Goal: Use online tool/utility: Utilize a website feature to perform a specific function

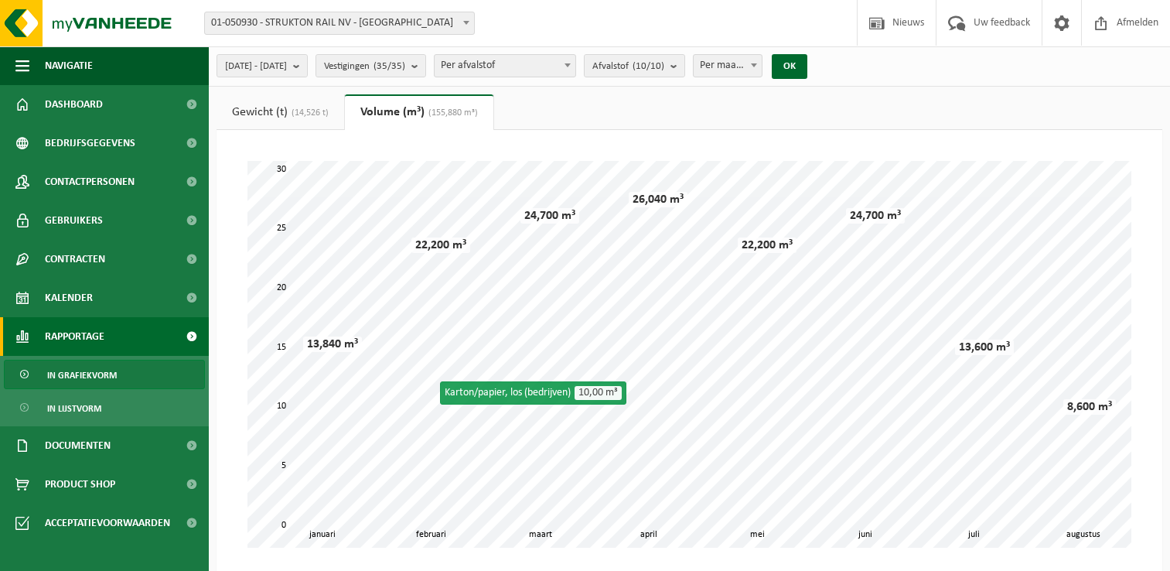
select select "1"
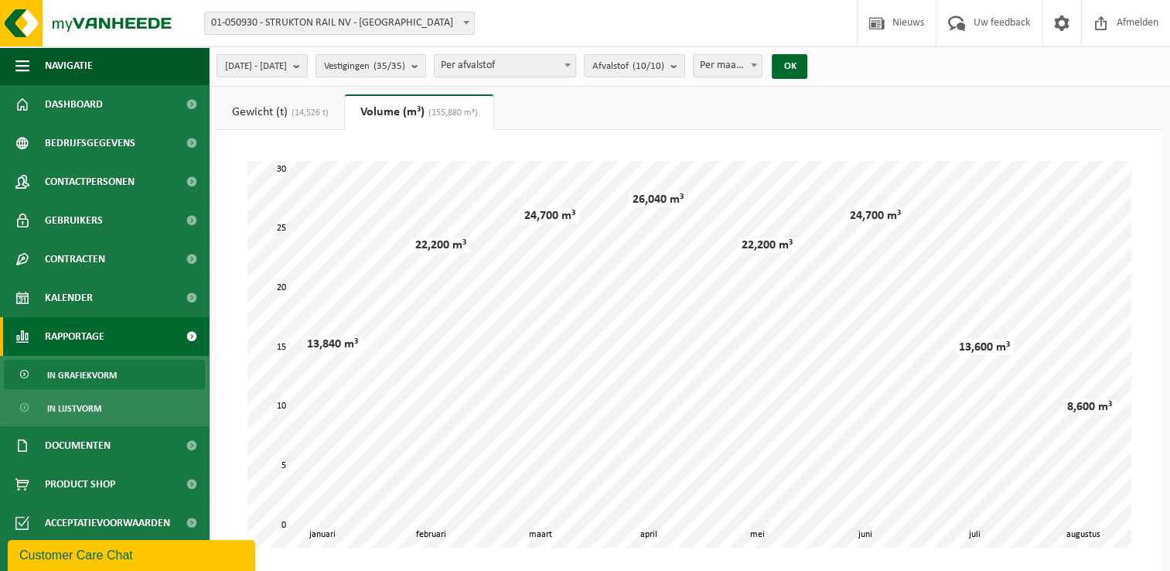
click at [459, 120] on link "Volume (m³) (155,880 m³)" at bounding box center [419, 112] width 149 height 36
click at [299, 120] on link "Gewicht (t) (14,526 t)" at bounding box center [281, 112] width 128 height 36
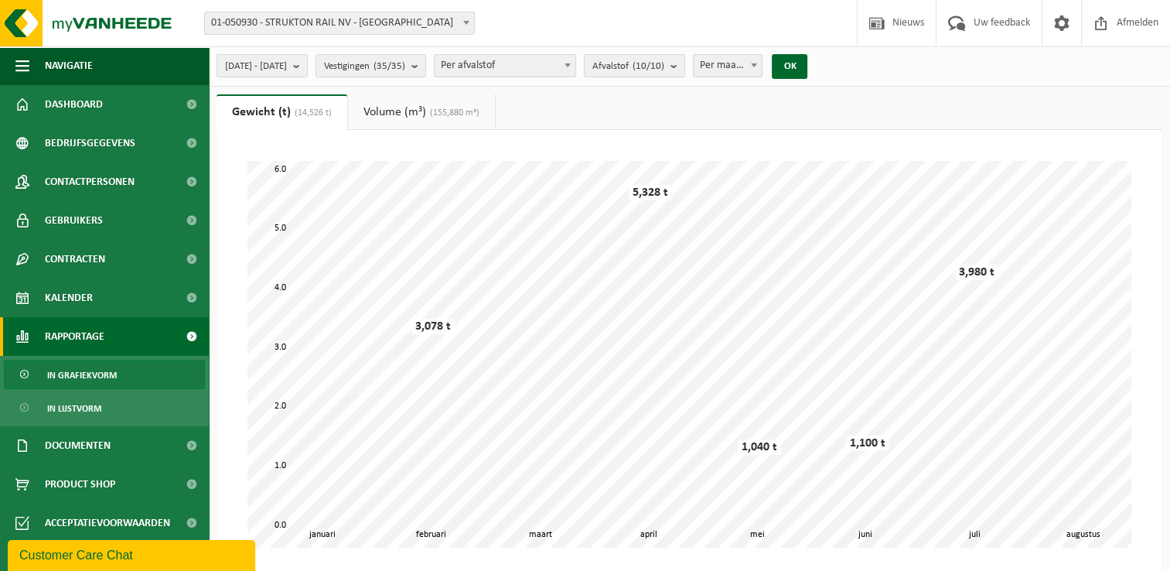
click at [396, 110] on link "Volume (m³) (155,880 m³)" at bounding box center [421, 112] width 147 height 36
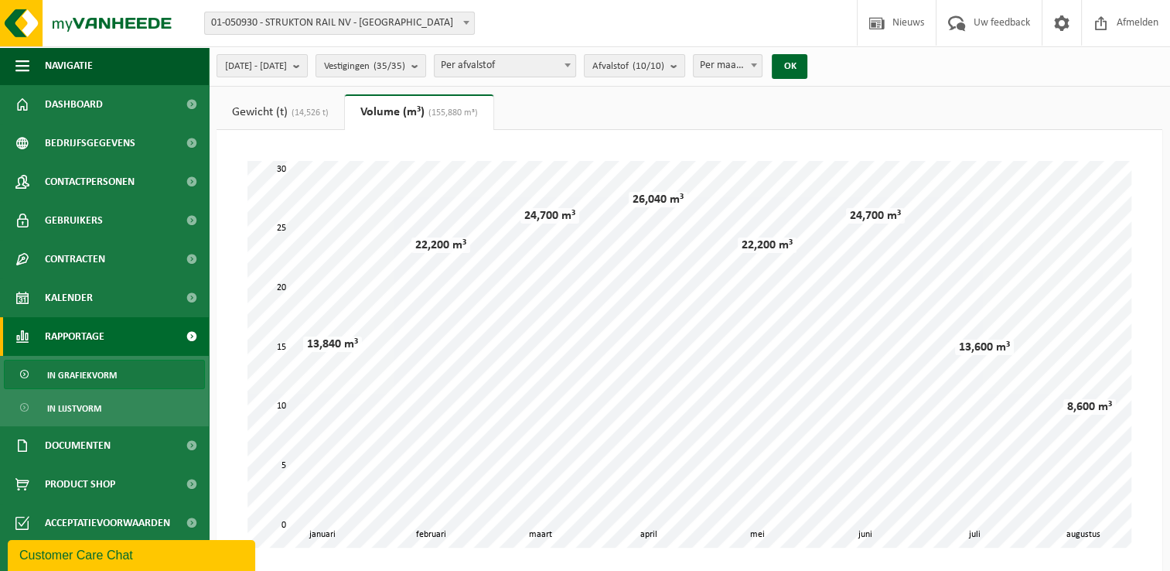
click at [412, 109] on link "Volume (m³) (155,880 m³)" at bounding box center [419, 112] width 149 height 36
click at [267, 110] on link "Gewicht (t) (14,526 t)" at bounding box center [281, 112] width 128 height 36
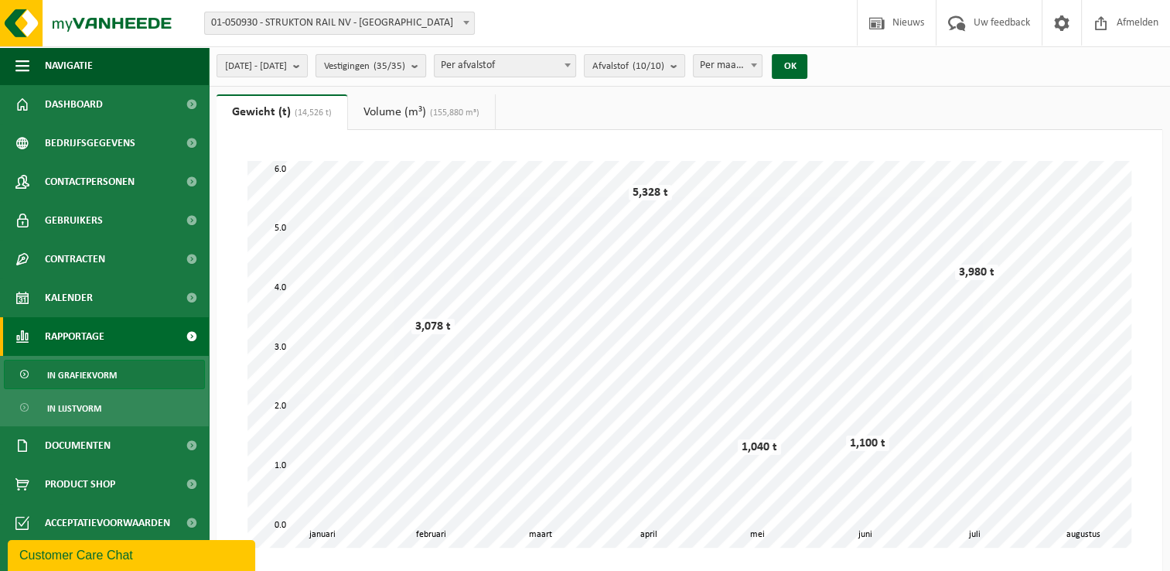
click at [425, 66] on b "submit" at bounding box center [419, 66] width 14 height 22
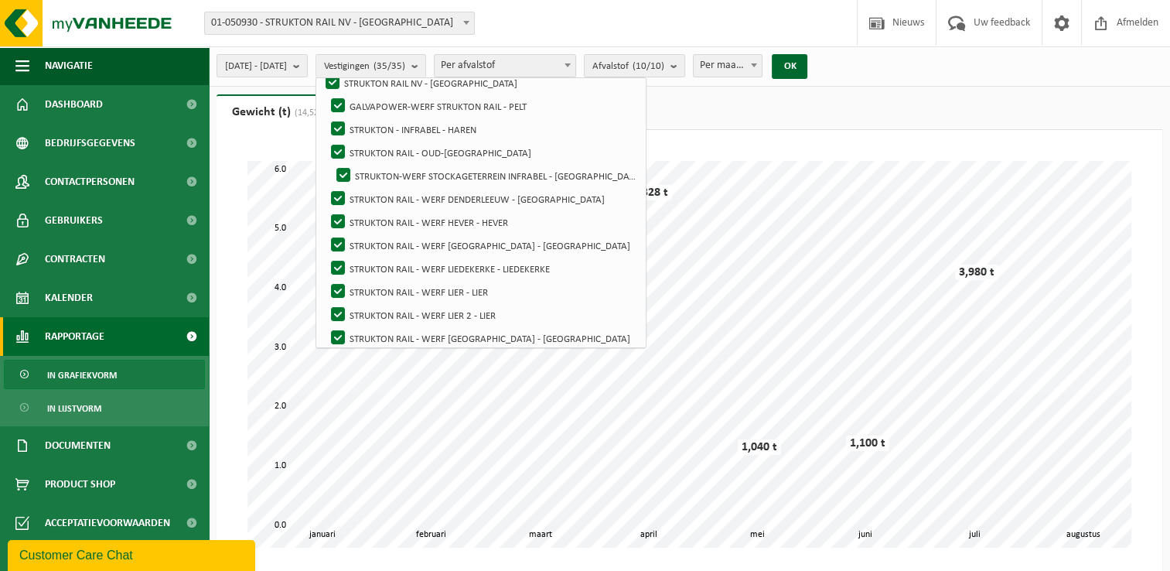
scroll to position [15, 0]
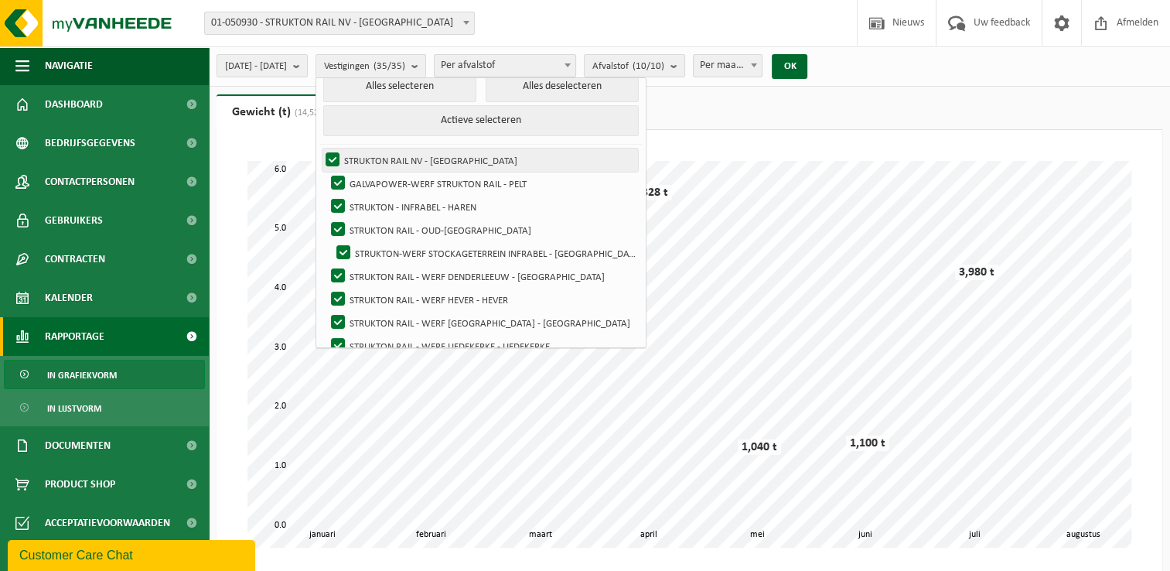
click at [470, 159] on label "STRUKTON RAIL NV - [GEOGRAPHIC_DATA]" at bounding box center [481, 160] width 316 height 23
click at [320, 149] on input "STRUKTON RAIL NV - [GEOGRAPHIC_DATA]" at bounding box center [319, 148] width 1 height 1
click at [470, 159] on label "STRUKTON RAIL NV - [GEOGRAPHIC_DATA]" at bounding box center [481, 160] width 316 height 23
click at [320, 149] on input "STRUKTON RAIL NV - [GEOGRAPHIC_DATA]" at bounding box center [319, 148] width 1 height 1
click at [562, 90] on button "Alles deselecteren" at bounding box center [562, 86] width 153 height 31
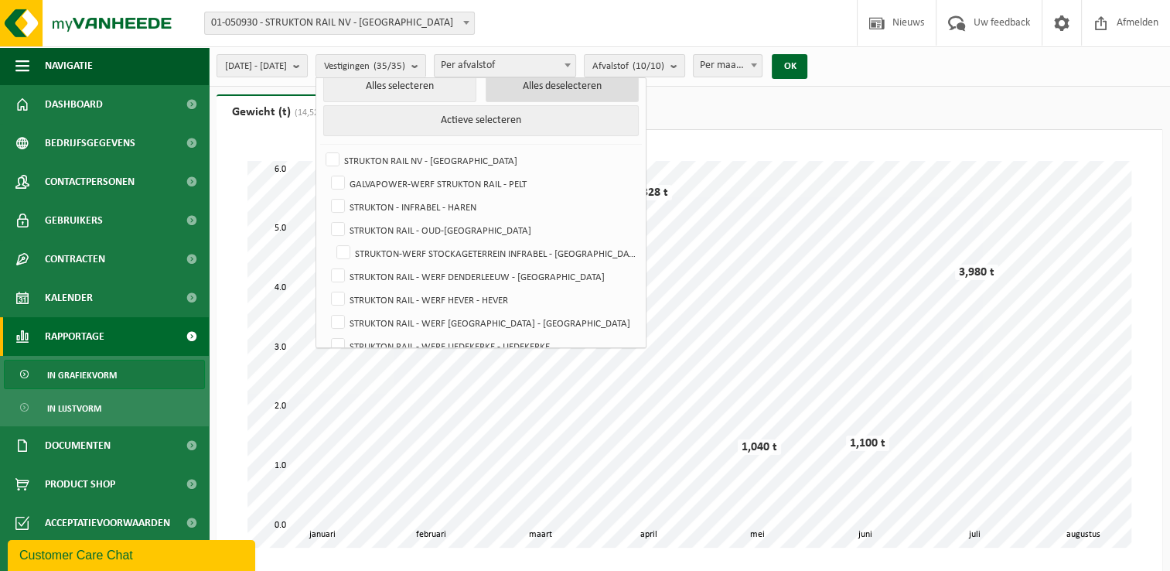
checkbox input "false"
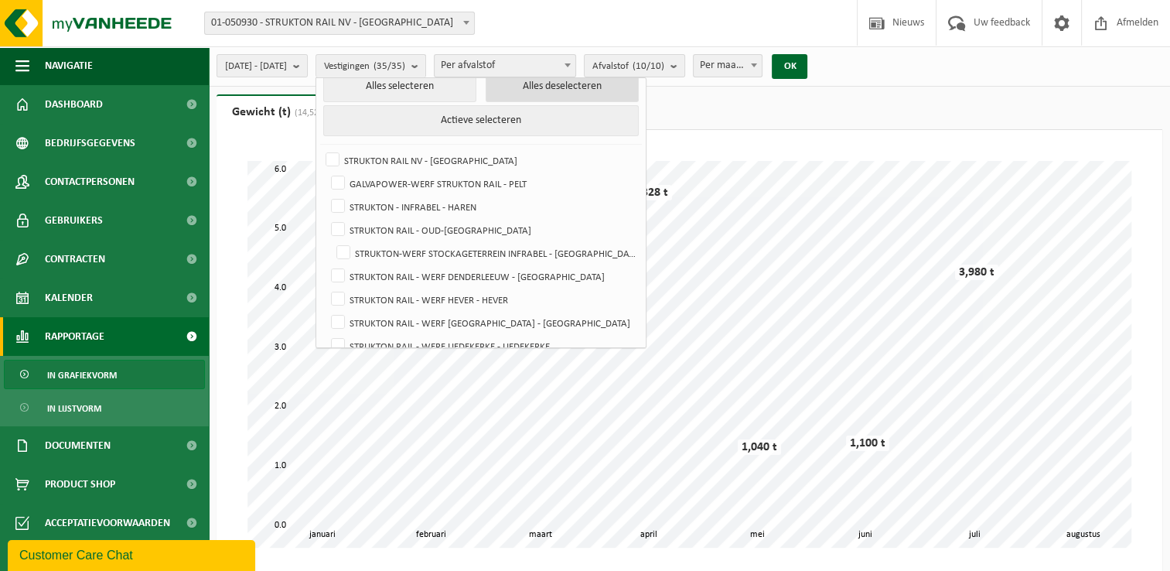
checkbox input "false"
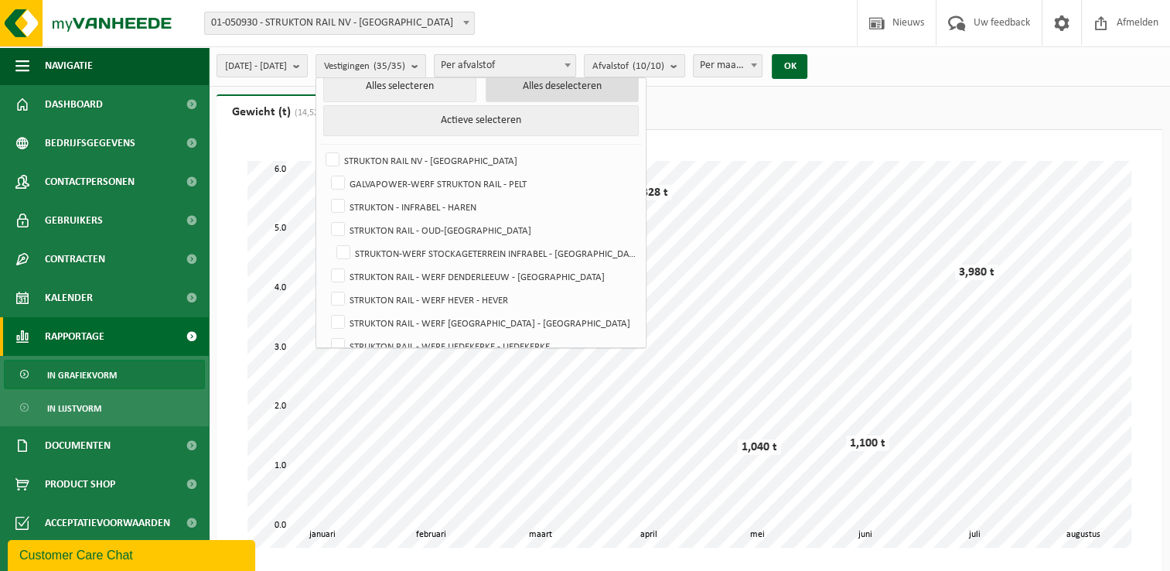
checkbox input "false"
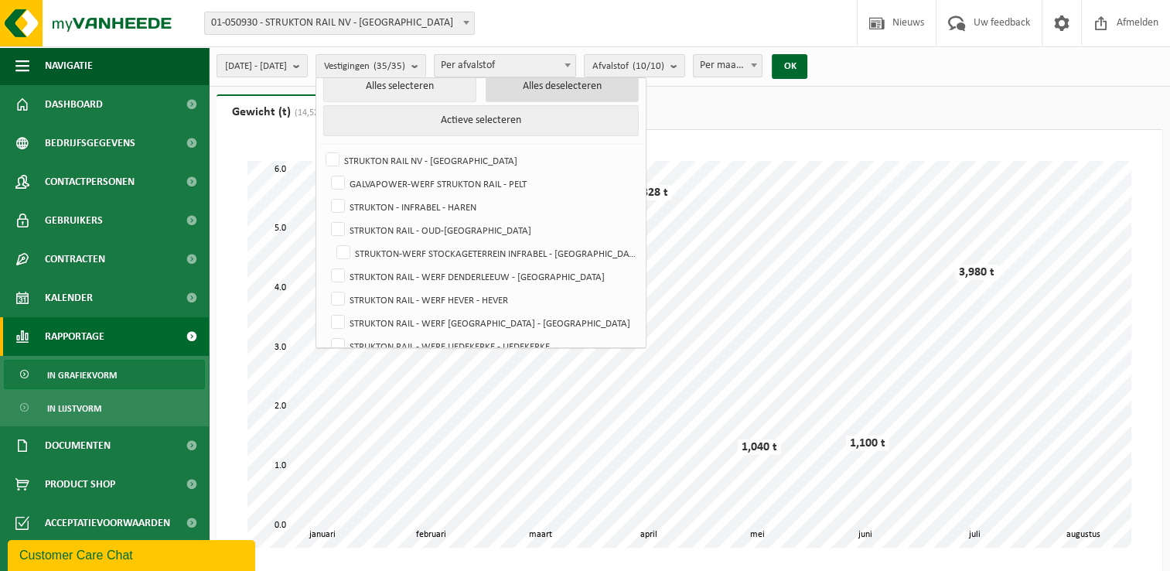
checkbox input "false"
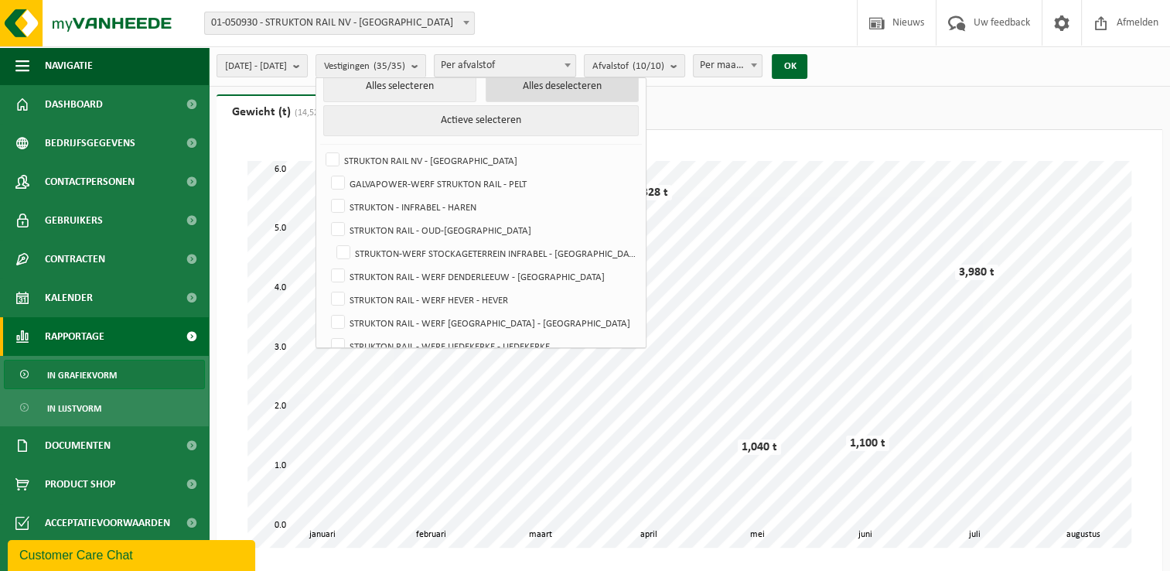
checkbox input "false"
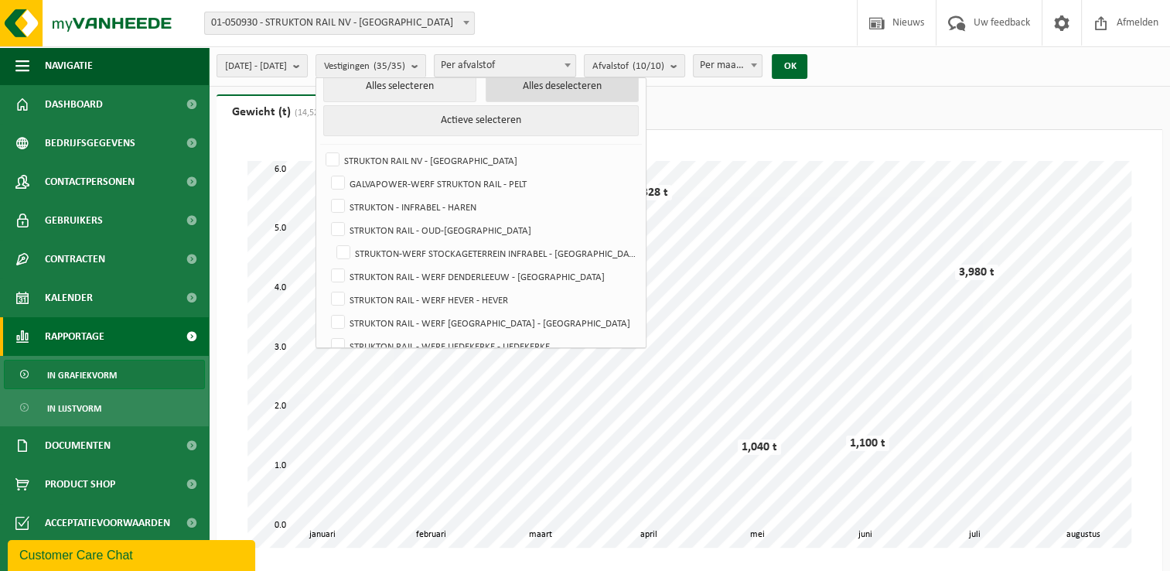
checkbox input "false"
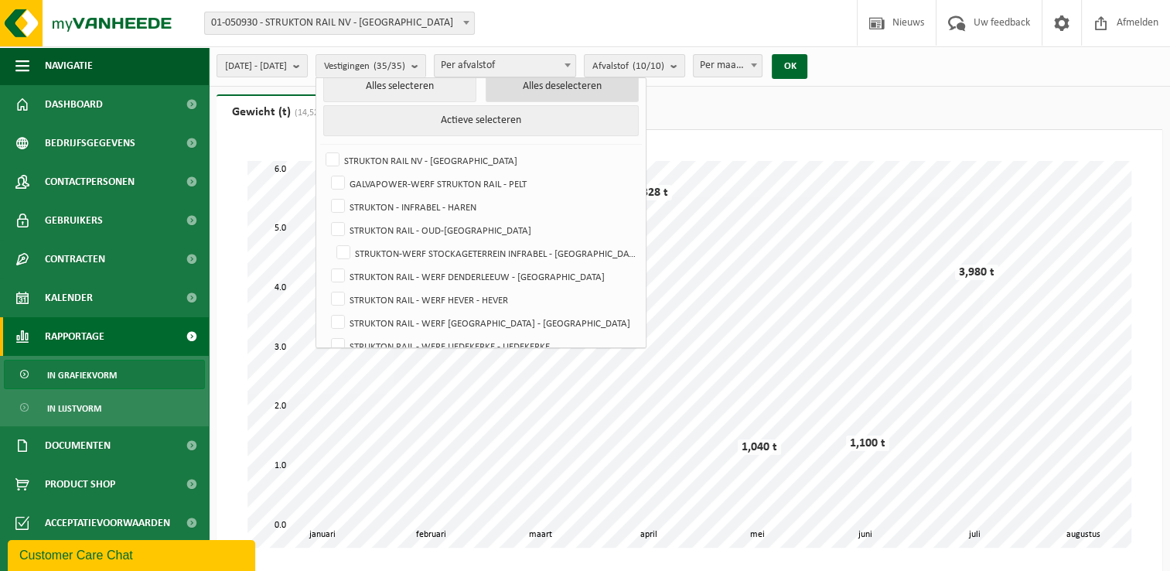
checkbox input "false"
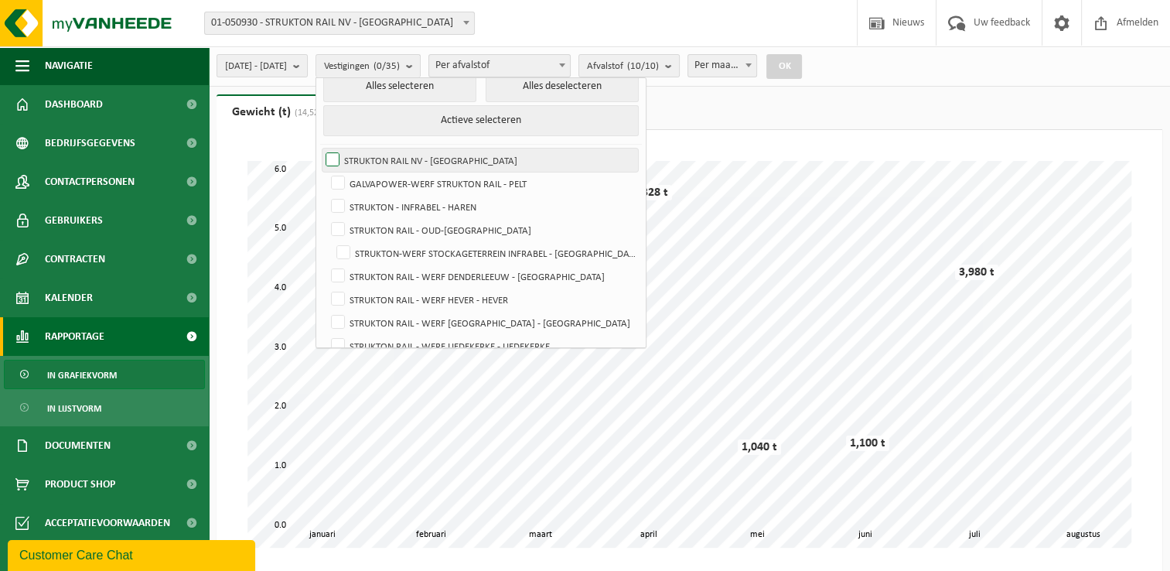
click at [405, 153] on label "STRUKTON RAIL NV - [GEOGRAPHIC_DATA]" at bounding box center [481, 160] width 316 height 23
click at [320, 149] on input "STRUKTON RAIL NV - [GEOGRAPHIC_DATA]" at bounding box center [319, 148] width 1 height 1
checkbox input "true"
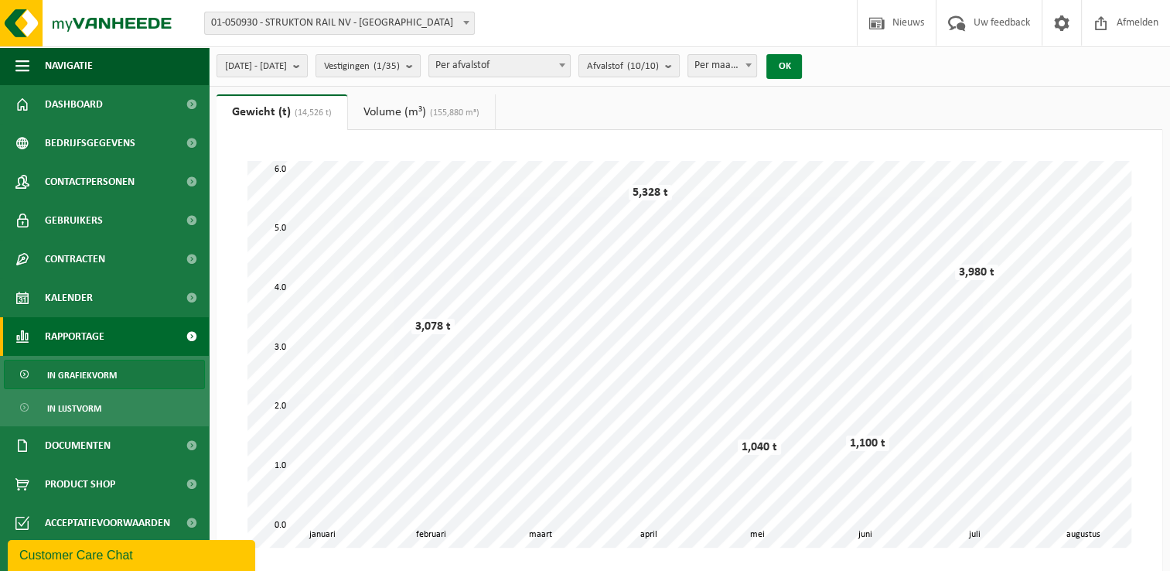
click at [802, 70] on button "OK" at bounding box center [785, 66] width 36 height 25
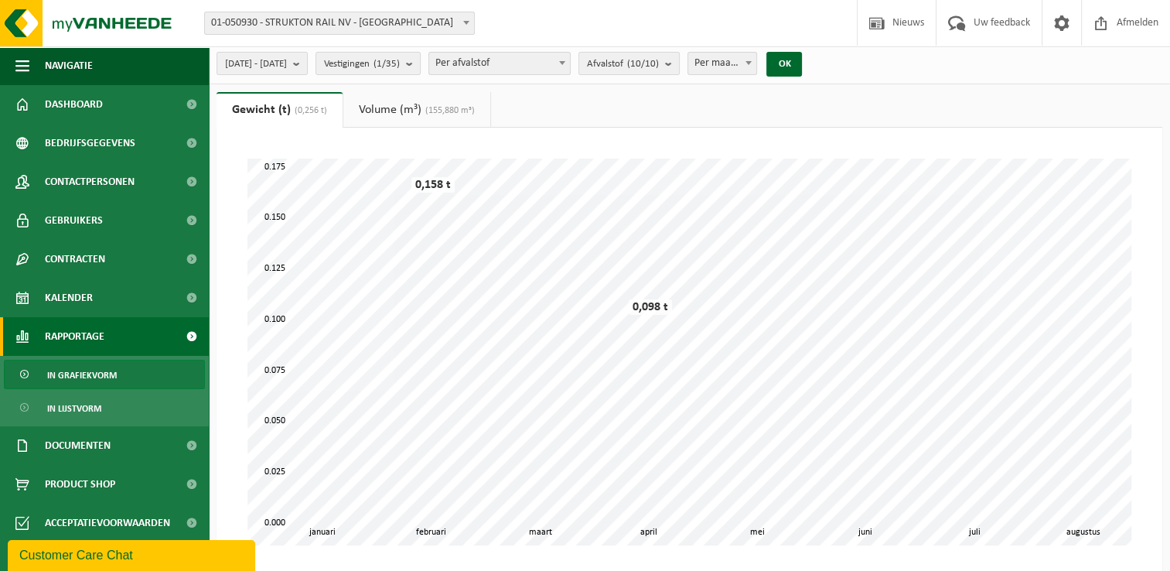
scroll to position [0, 0]
click at [439, 113] on span "(155,880 m³)" at bounding box center [448, 112] width 53 height 9
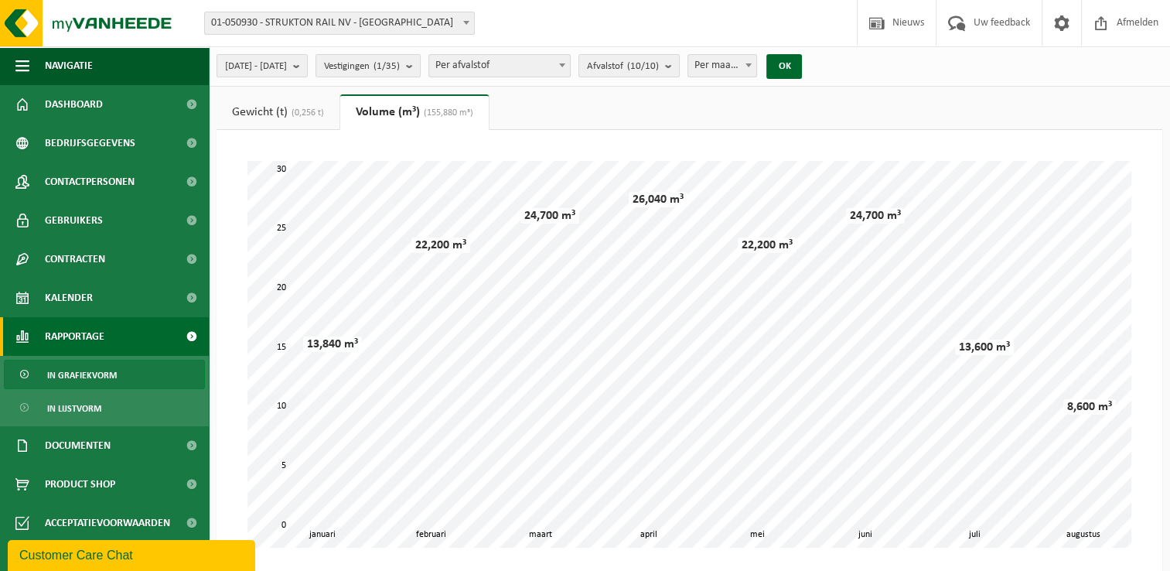
click at [297, 119] on link "Gewicht (t) (0,256 t)" at bounding box center [278, 112] width 123 height 36
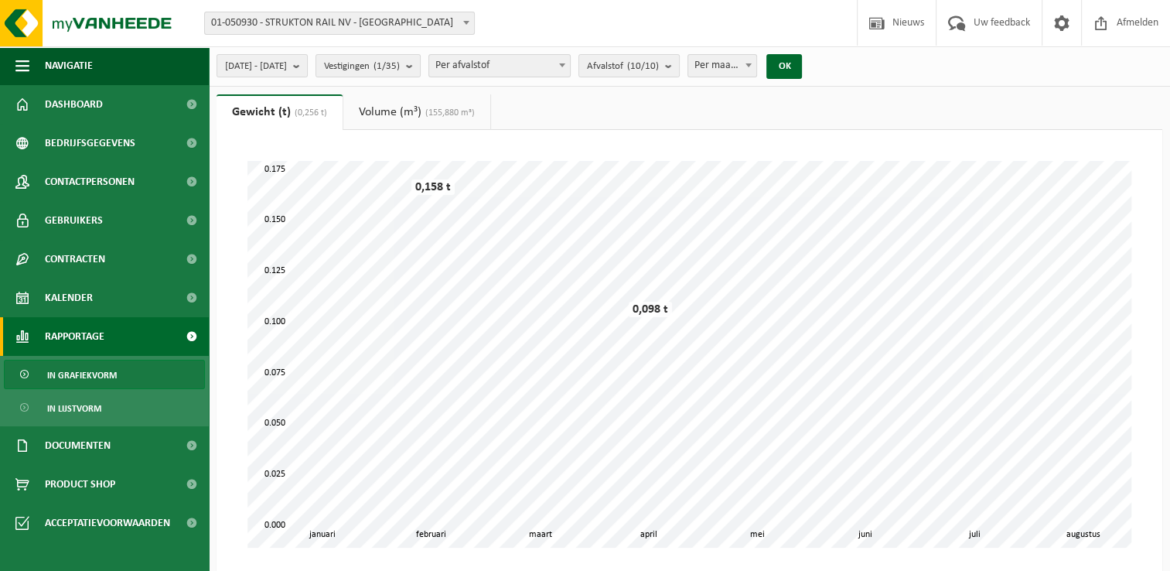
click at [393, 118] on link "Volume (m³) (155,880 m³)" at bounding box center [416, 112] width 147 height 36
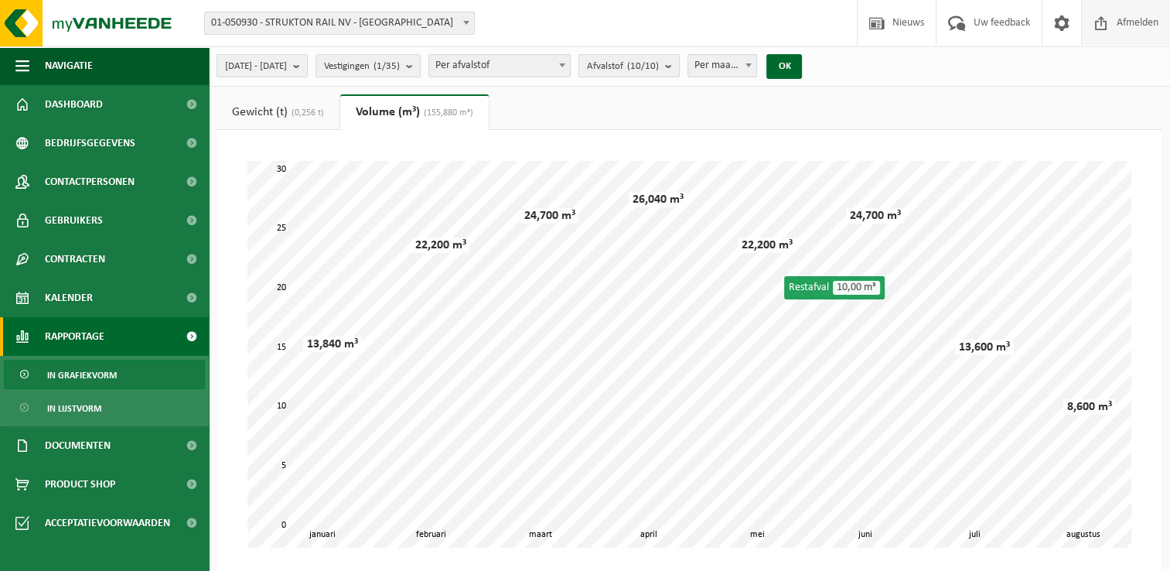
click at [1142, 23] on span "Afmelden" at bounding box center [1138, 23] width 50 height 46
